Goal: Check status: Check status

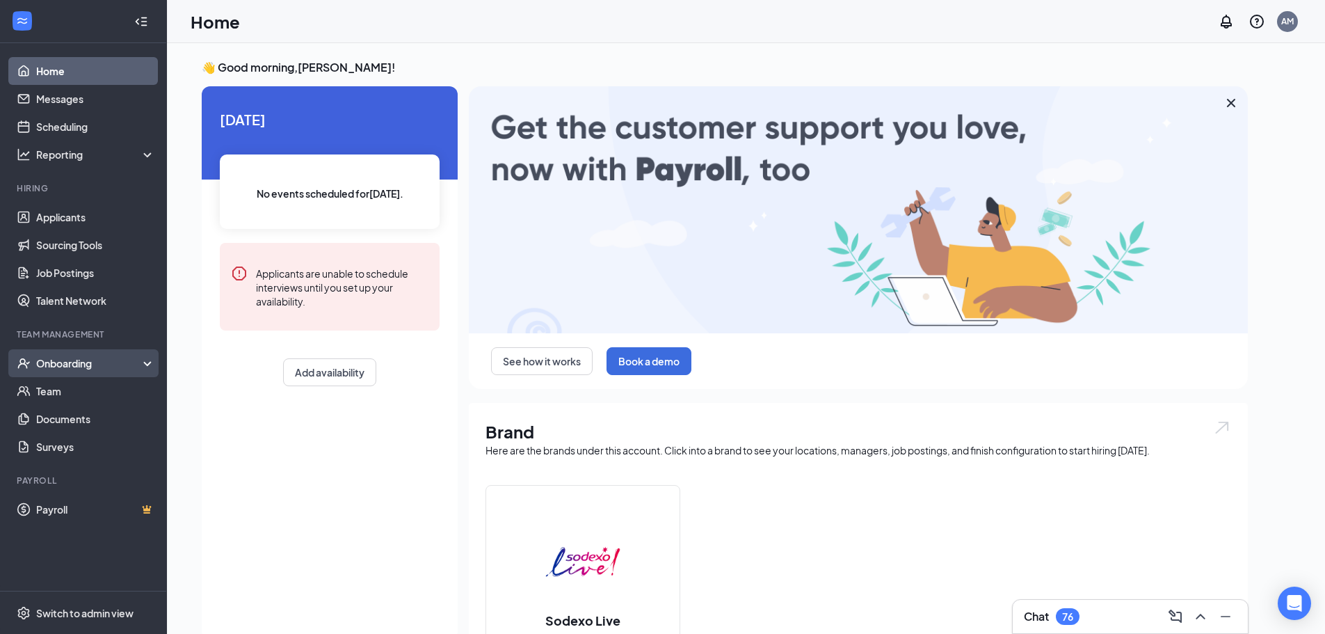
click at [76, 365] on div "Onboarding" at bounding box center [89, 363] width 107 height 14
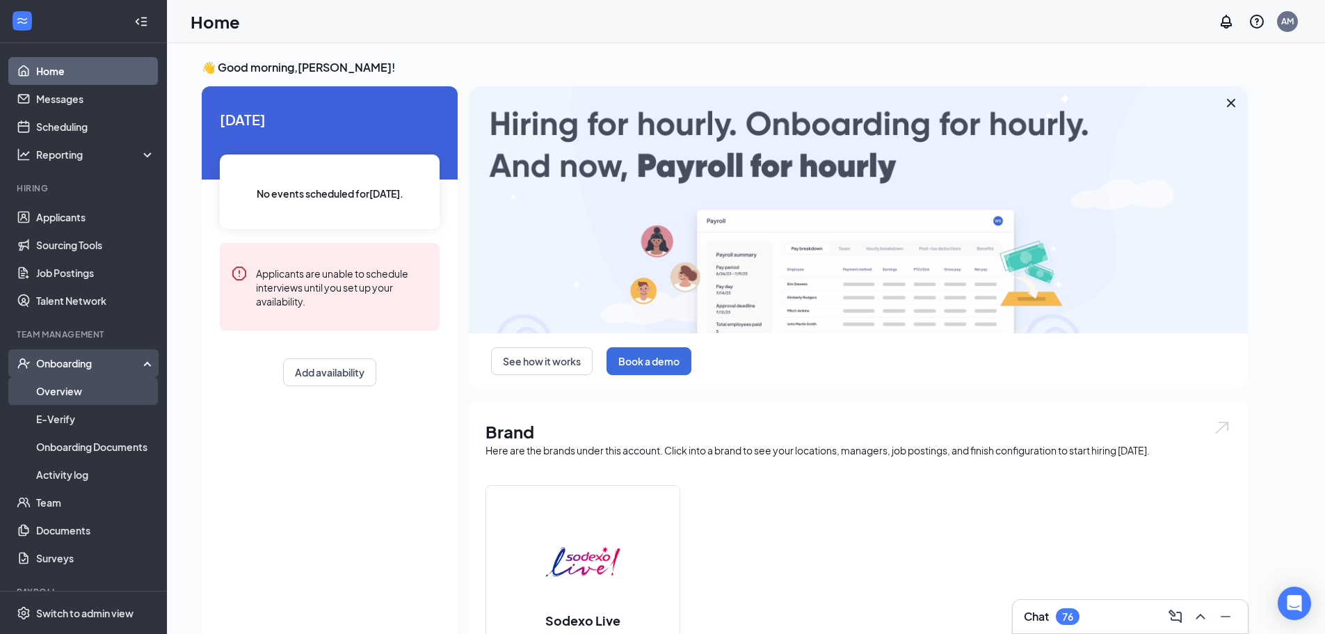
click at [65, 383] on link "Overview" at bounding box center [95, 391] width 119 height 28
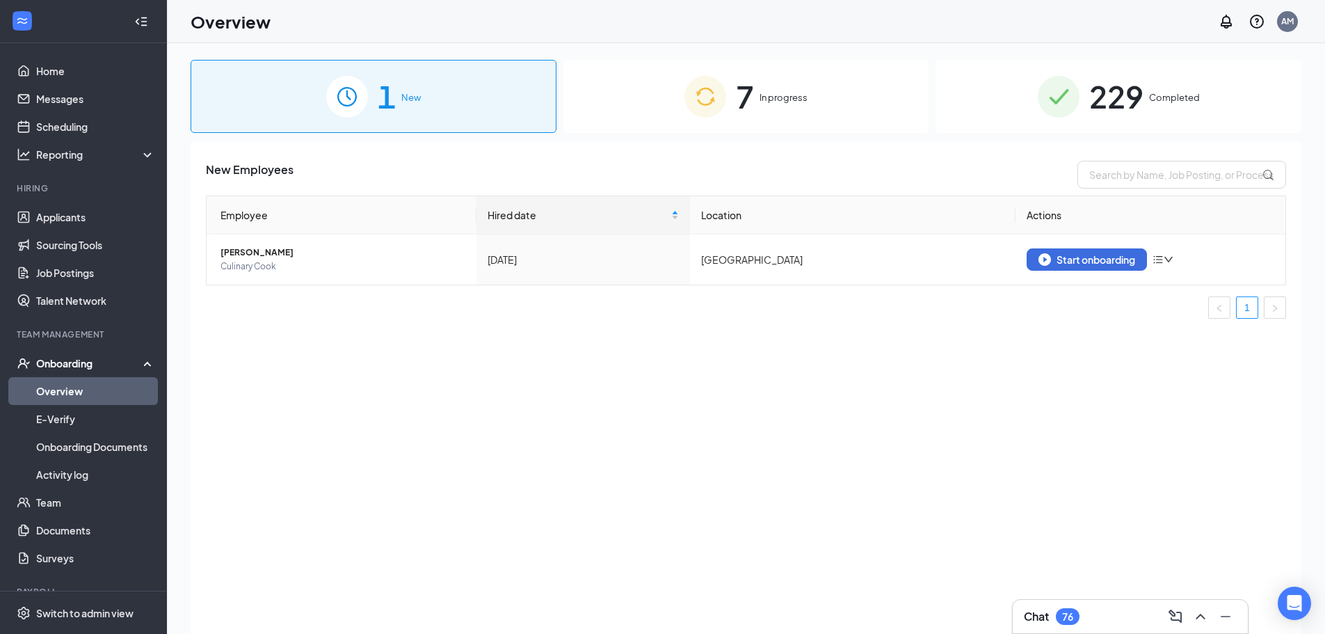
click at [1133, 95] on span "229" at bounding box center [1116, 96] width 54 height 48
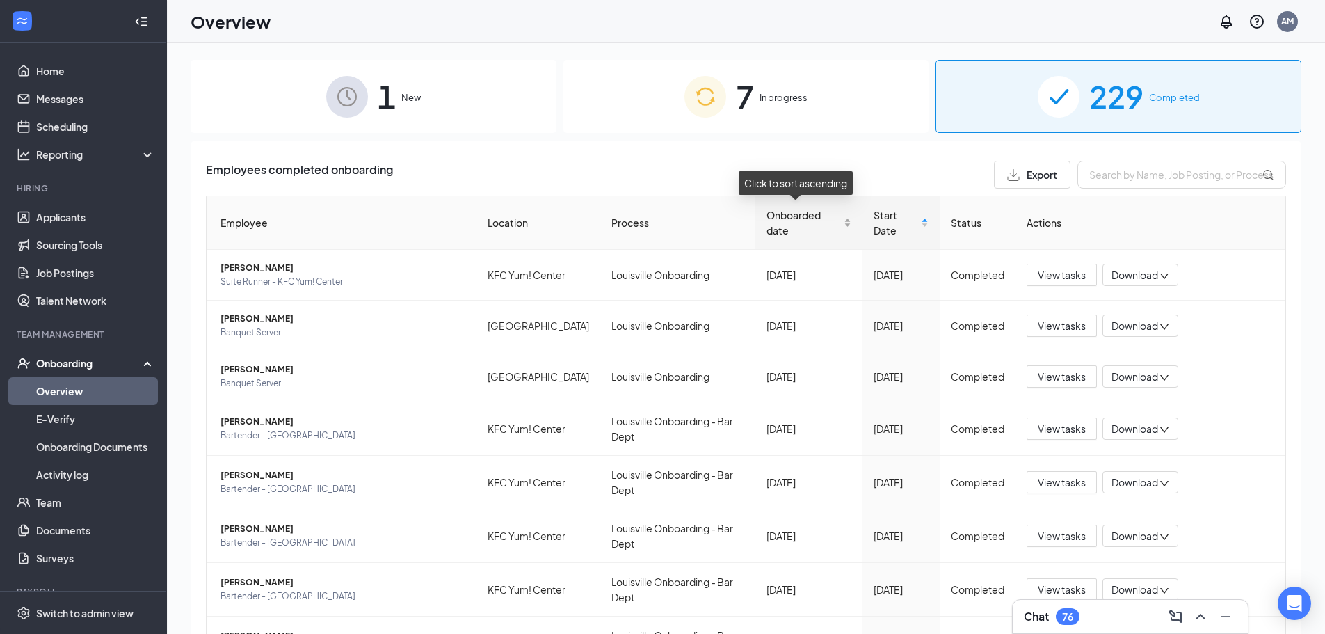
click at [797, 232] on span "Onboarded date" at bounding box center [804, 222] width 74 height 31
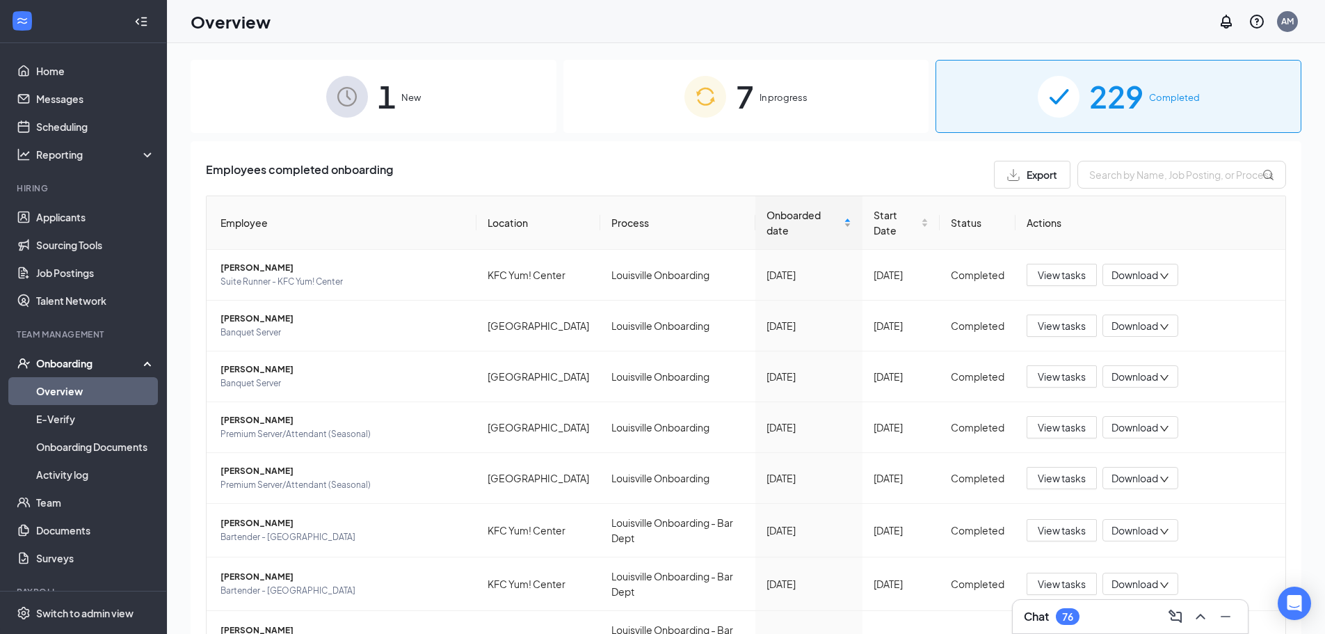
click at [785, 223] on span "Onboarded date" at bounding box center [804, 222] width 74 height 31
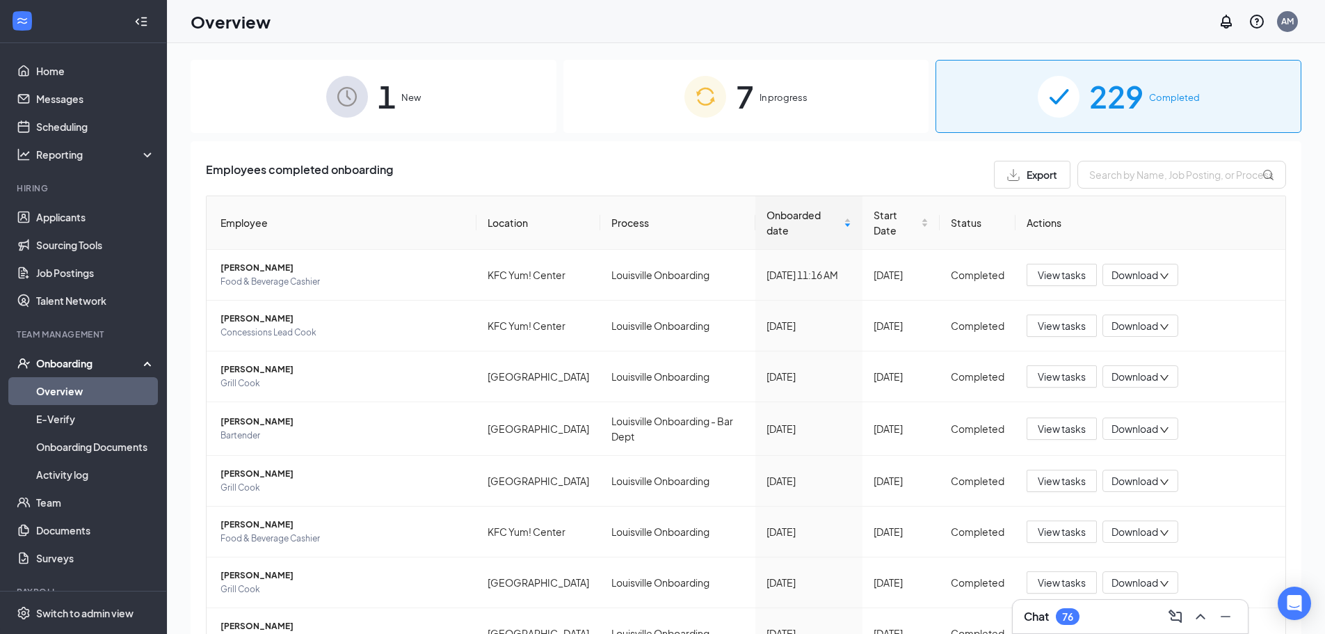
click at [722, 101] on div "7 In progress" at bounding box center [746, 96] width 366 height 73
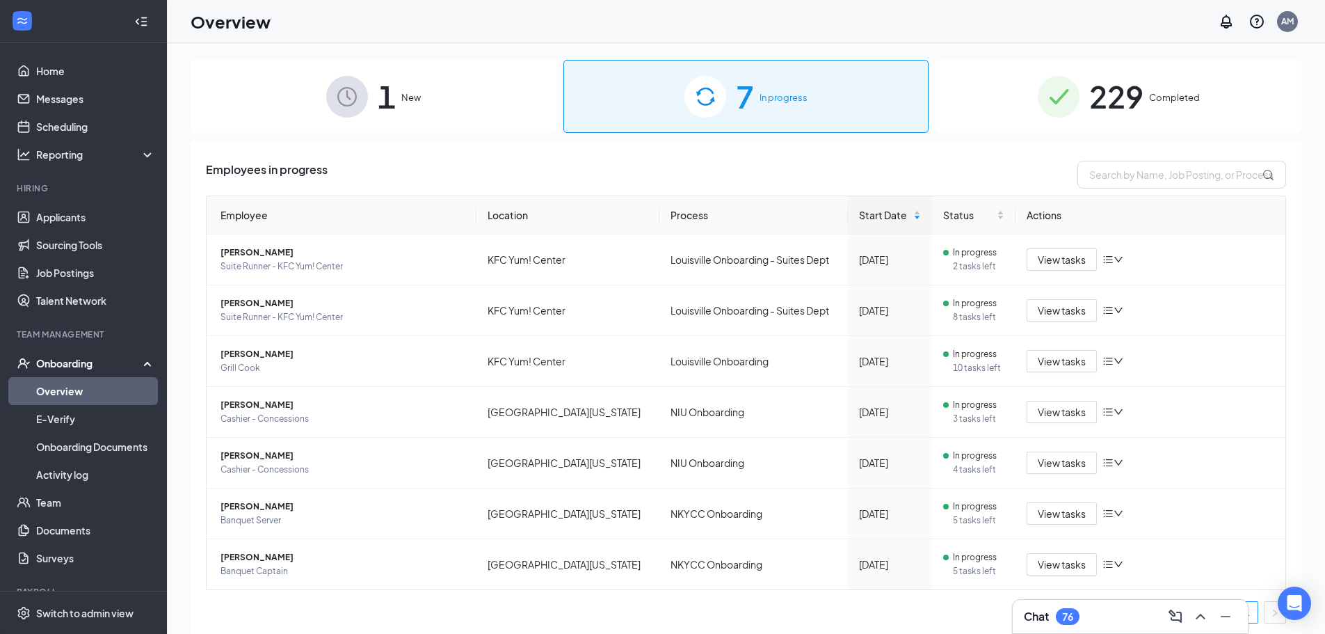
click at [1125, 104] on span "229" at bounding box center [1116, 96] width 54 height 48
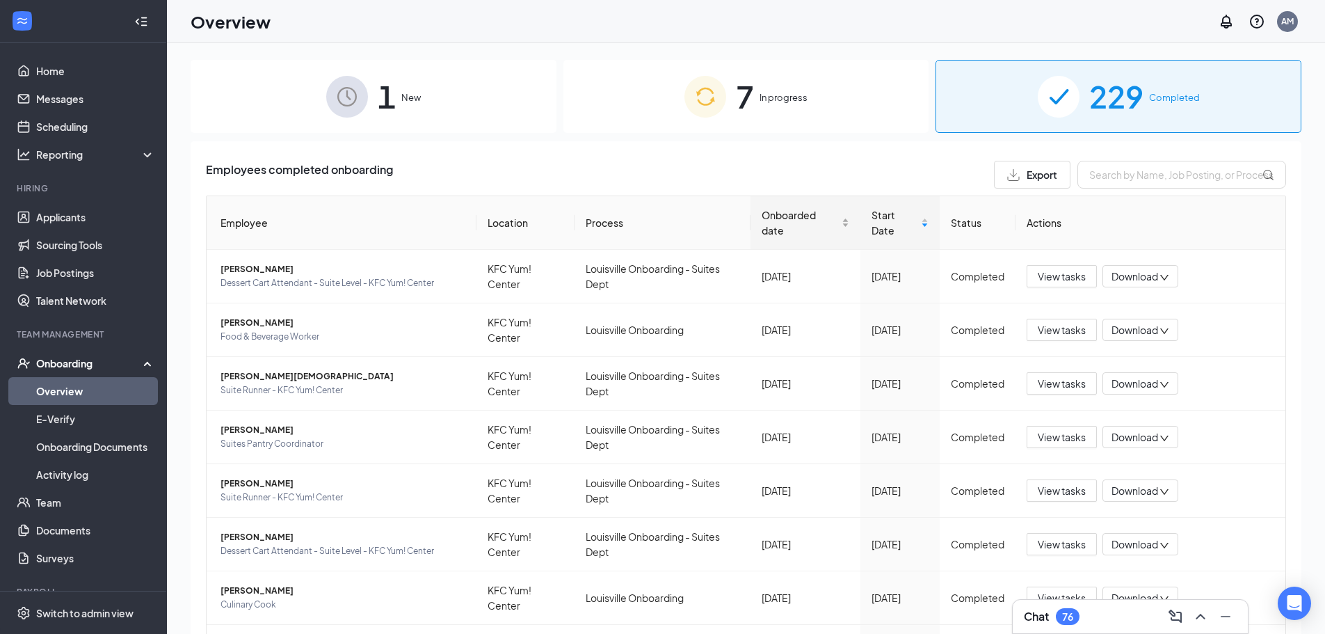
click at [781, 218] on span "Onboarded date" at bounding box center [800, 222] width 77 height 31
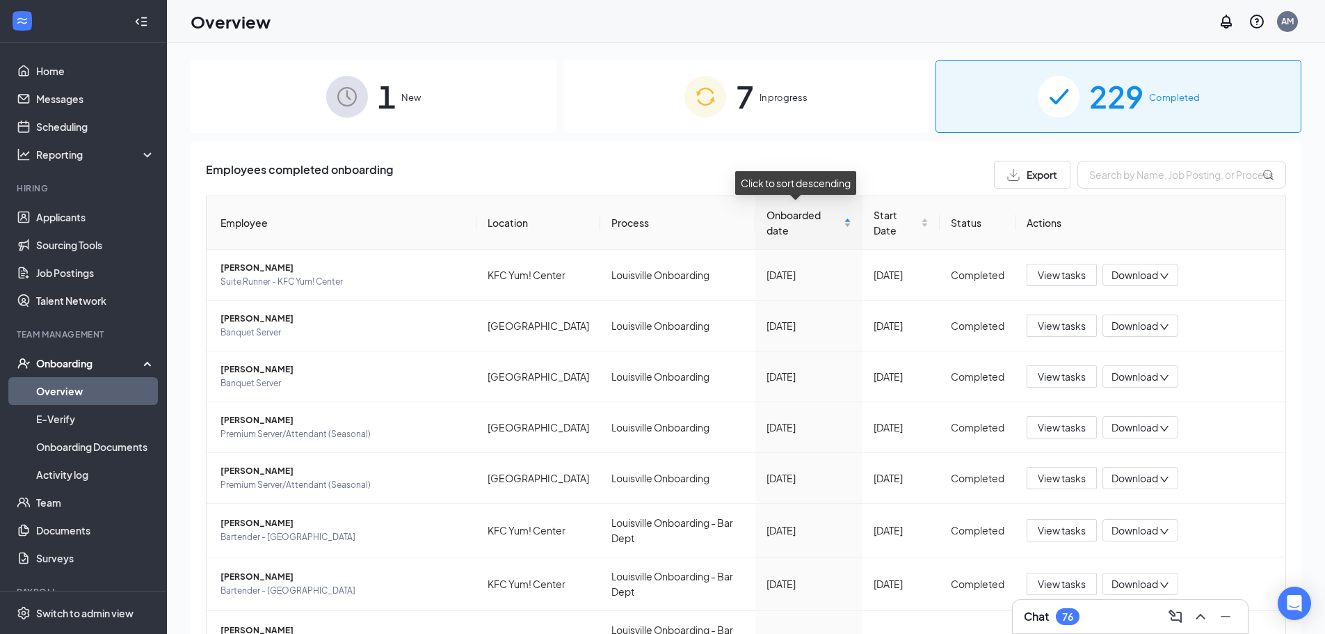
click at [781, 218] on span "Onboarded date" at bounding box center [804, 222] width 74 height 31
